Goal: Transaction & Acquisition: Purchase product/service

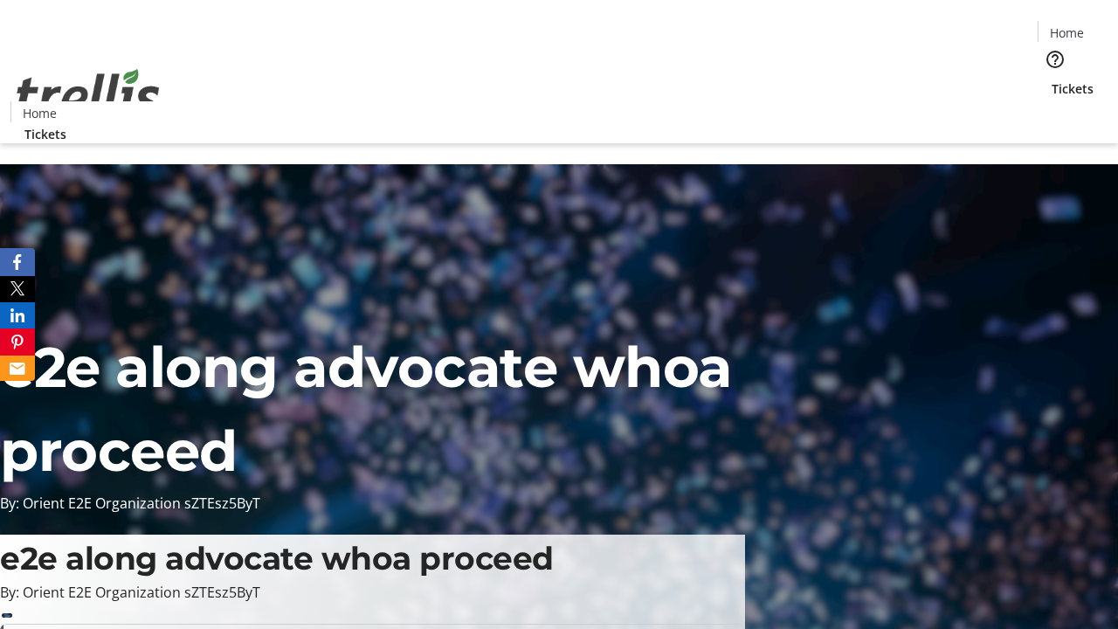
click at [1052, 79] on span "Tickets" at bounding box center [1073, 88] width 42 height 18
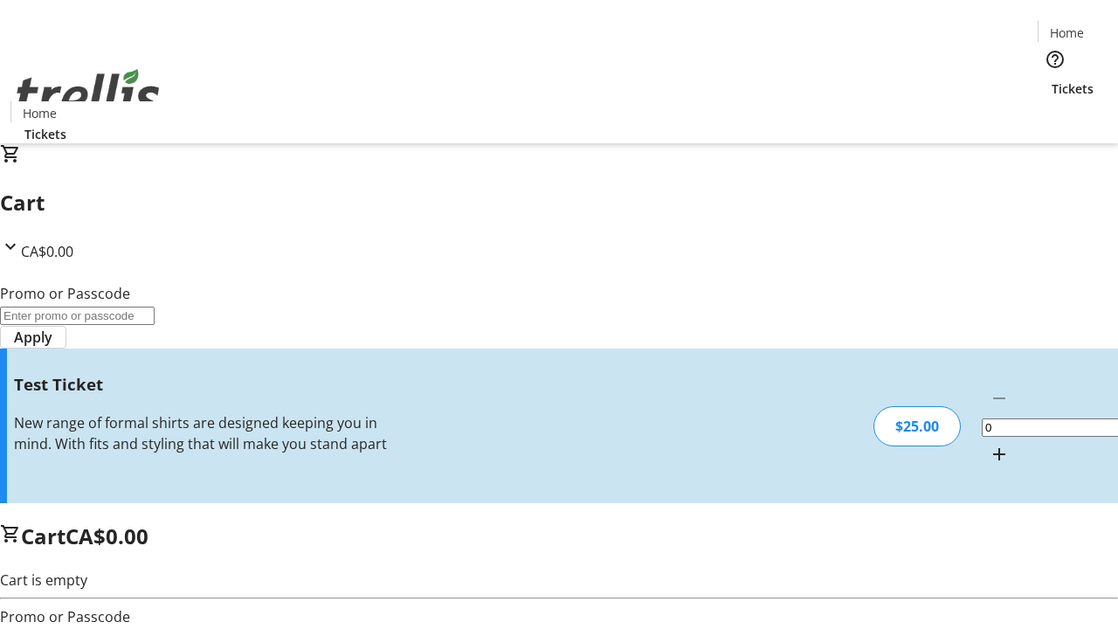
click at [989, 444] on mat-icon "Increment by one" at bounding box center [999, 454] width 21 height 21
type input "1"
